Goal: Check status: Check status

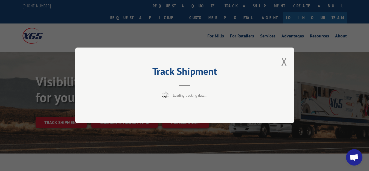
scroll to position [28, 0]
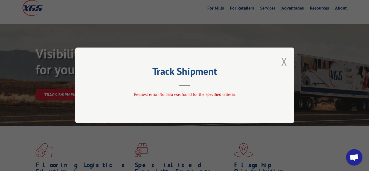
click at [282, 61] on button "Close modal" at bounding box center [284, 61] width 6 height 15
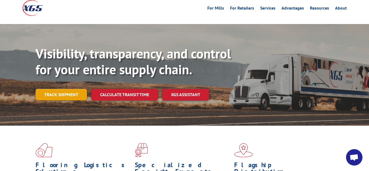
click at [56, 89] on link "Track shipment" at bounding box center [61, 94] width 51 height 11
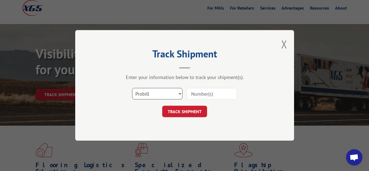
click at [132, 88] on select "Select category... Probill BOL PO" at bounding box center [157, 93] width 50 height 11
select select "bol"
click option "BOL" at bounding box center [0, 0] width 0 height 0
click at [210, 92] on input at bounding box center [212, 93] width 50 height 11
type input "7061259"
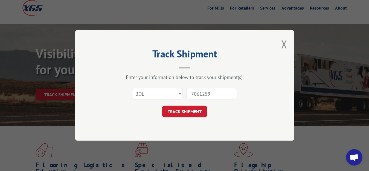
click button "TRACK SHIPMENT" at bounding box center [184, 111] width 45 height 11
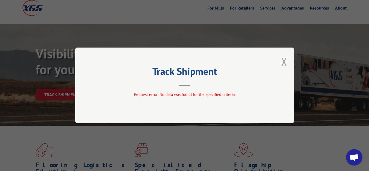
click at [283, 60] on button "Close modal" at bounding box center [284, 61] width 6 height 15
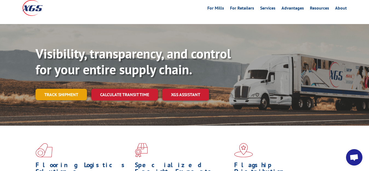
click at [63, 89] on link "Track shipment" at bounding box center [61, 94] width 51 height 11
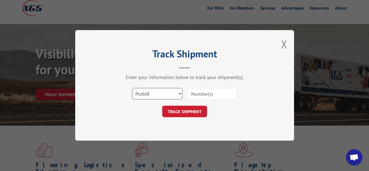
click at [132, 88] on select "Select category... Probill BOL PO" at bounding box center [157, 93] width 50 height 11
select select "bol"
click option "BOL" at bounding box center [0, 0] width 0 height 0
click at [201, 91] on input at bounding box center [212, 93] width 50 height 11
type input "7061260"
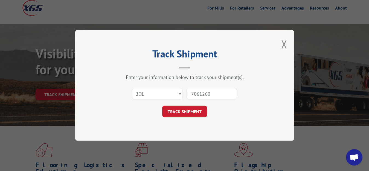
click button "TRACK SHIPMENT" at bounding box center [184, 111] width 45 height 11
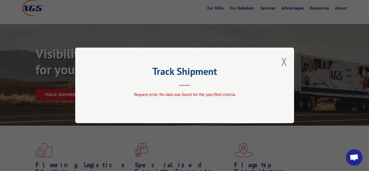
drag, startPoint x: 284, startPoint y: 63, endPoint x: 260, endPoint y: 76, distance: 26.7
click at [284, 64] on button "Close modal" at bounding box center [284, 61] width 6 height 15
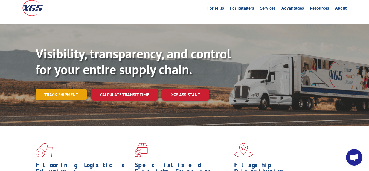
click at [57, 89] on link "Track shipment" at bounding box center [61, 94] width 51 height 11
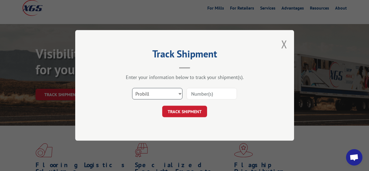
click at [132, 88] on select "Select category... Probill BOL PO" at bounding box center [157, 93] width 50 height 11
select select "bol"
click option "BOL" at bounding box center [0, 0] width 0 height 0
drag, startPoint x: 202, startPoint y: 94, endPoint x: 205, endPoint y: 55, distance: 39.0
click at [202, 92] on input at bounding box center [212, 93] width 50 height 11
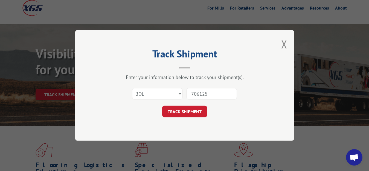
type input "7061256"
click button "TRACK SHIPMENT" at bounding box center [184, 111] width 45 height 11
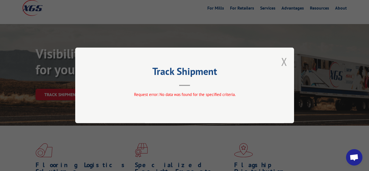
click at [284, 62] on button "Close modal" at bounding box center [284, 61] width 6 height 15
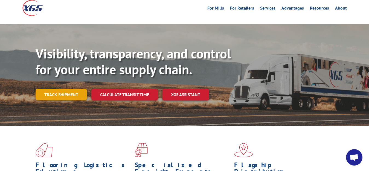
click at [61, 89] on link "Track shipment" at bounding box center [61, 94] width 51 height 11
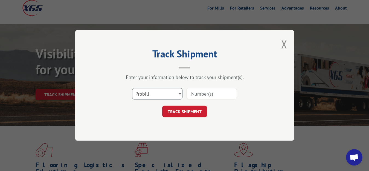
click at [132, 88] on select "Select category... Probill BOL PO" at bounding box center [157, 93] width 50 height 11
select select "bol"
click option "BOL" at bounding box center [0, 0] width 0 height 0
click at [192, 94] on input at bounding box center [212, 93] width 50 height 11
